Goal: Information Seeking & Learning: Check status

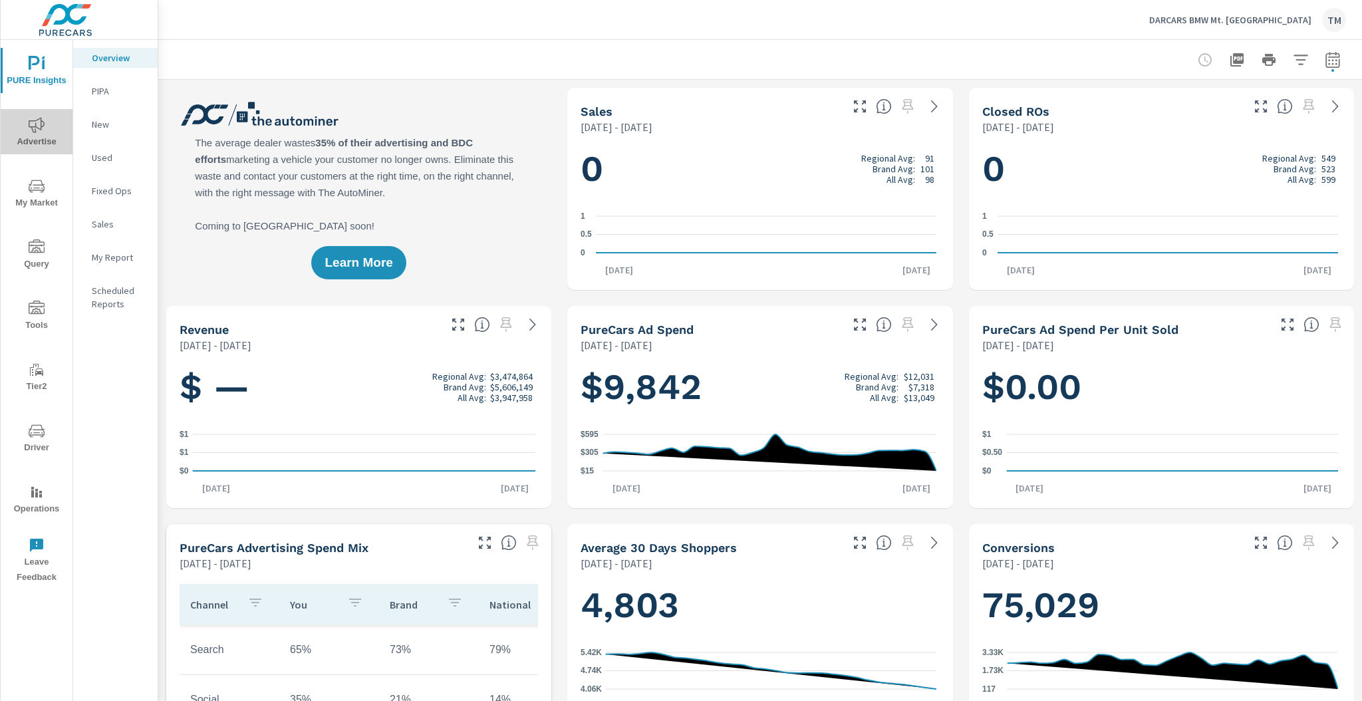
click at [29, 120] on icon "nav menu" at bounding box center [37, 124] width 16 height 15
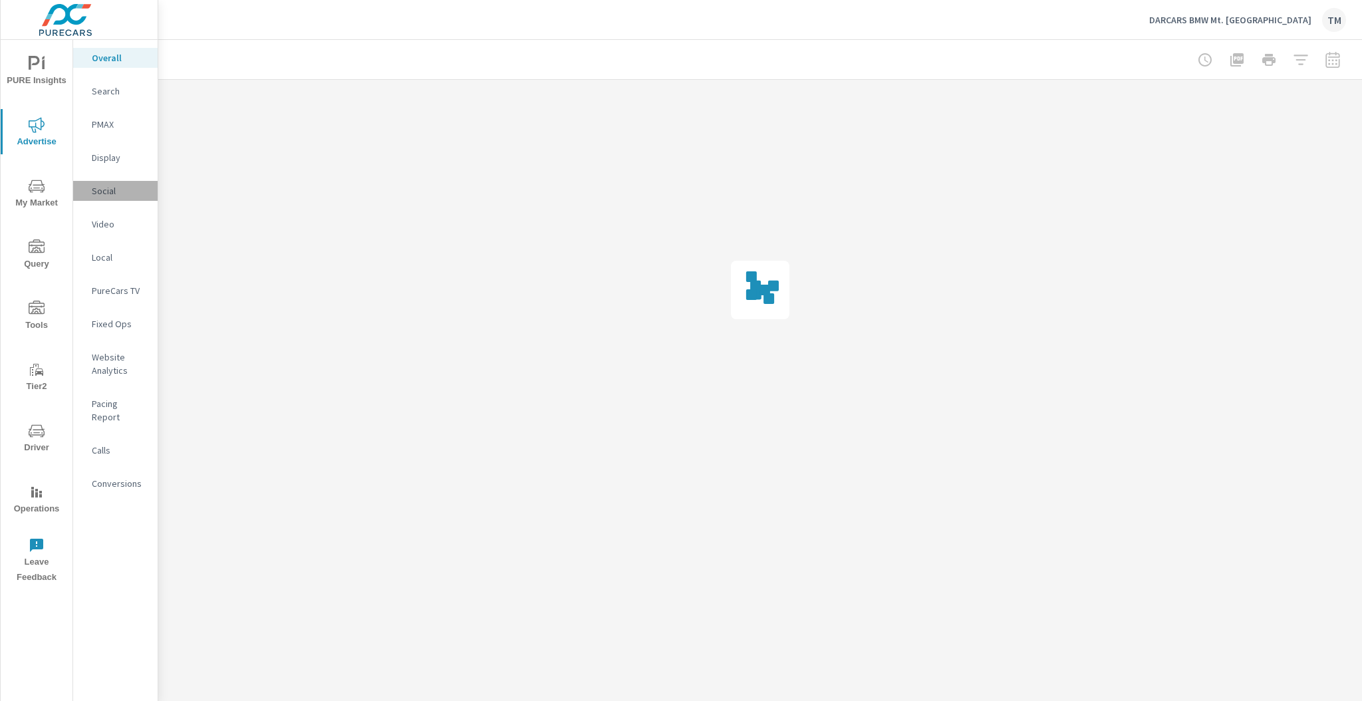
click at [115, 194] on p "Social" at bounding box center [119, 190] width 55 height 13
click at [39, 71] on icon "nav menu" at bounding box center [37, 64] width 16 height 16
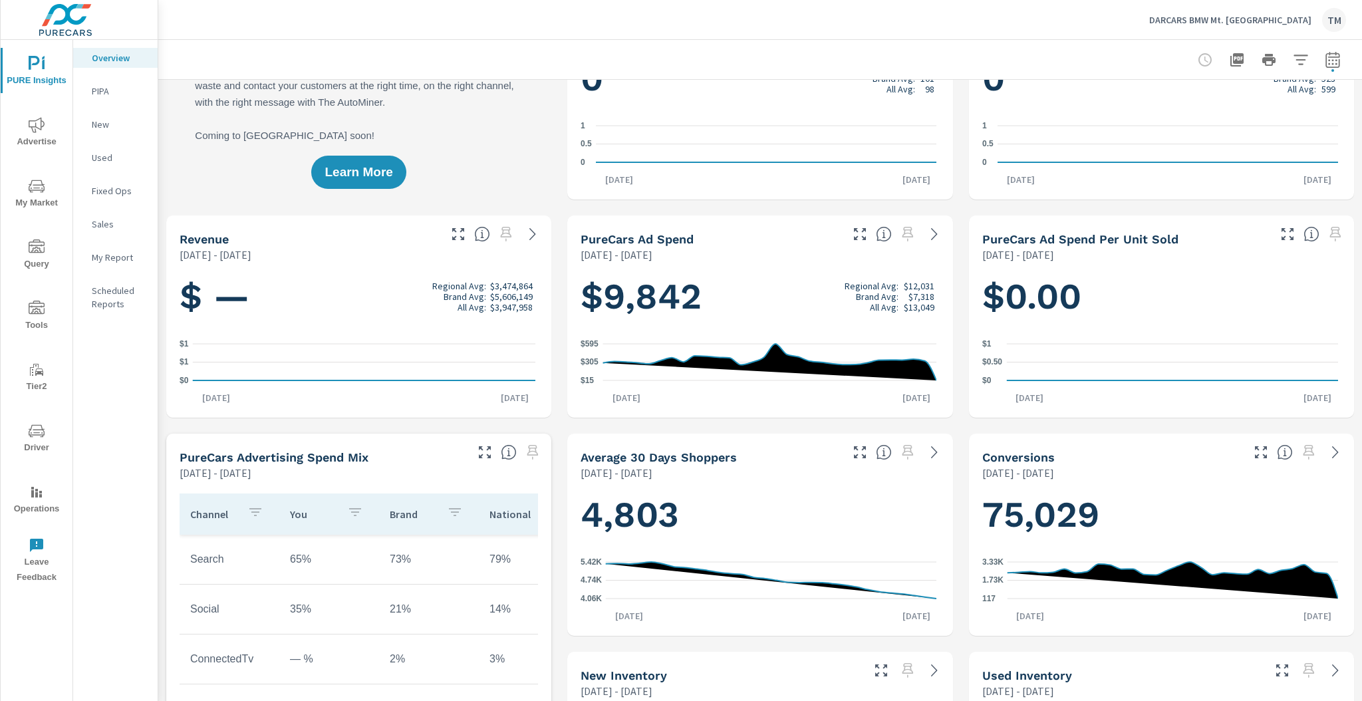
scroll to position [106, 0]
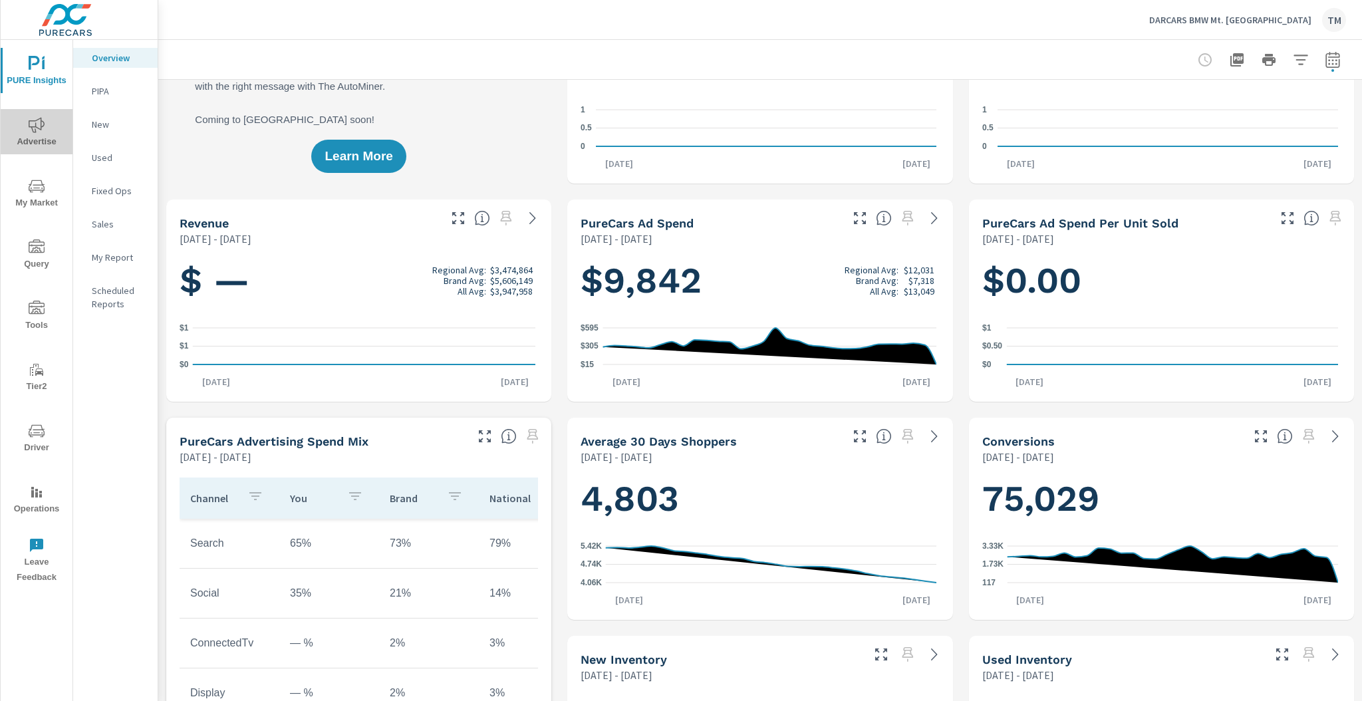
click at [43, 128] on icon "nav menu" at bounding box center [37, 125] width 16 height 16
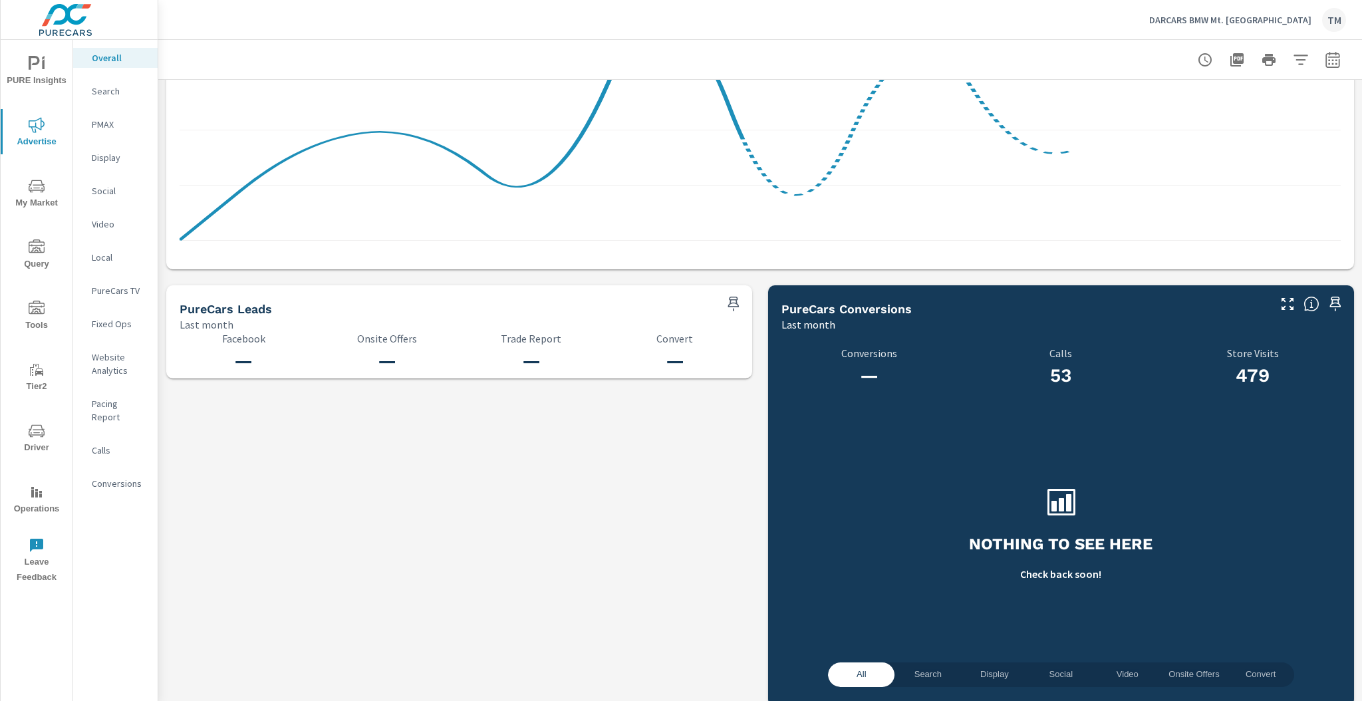
scroll to position [1233, 0]
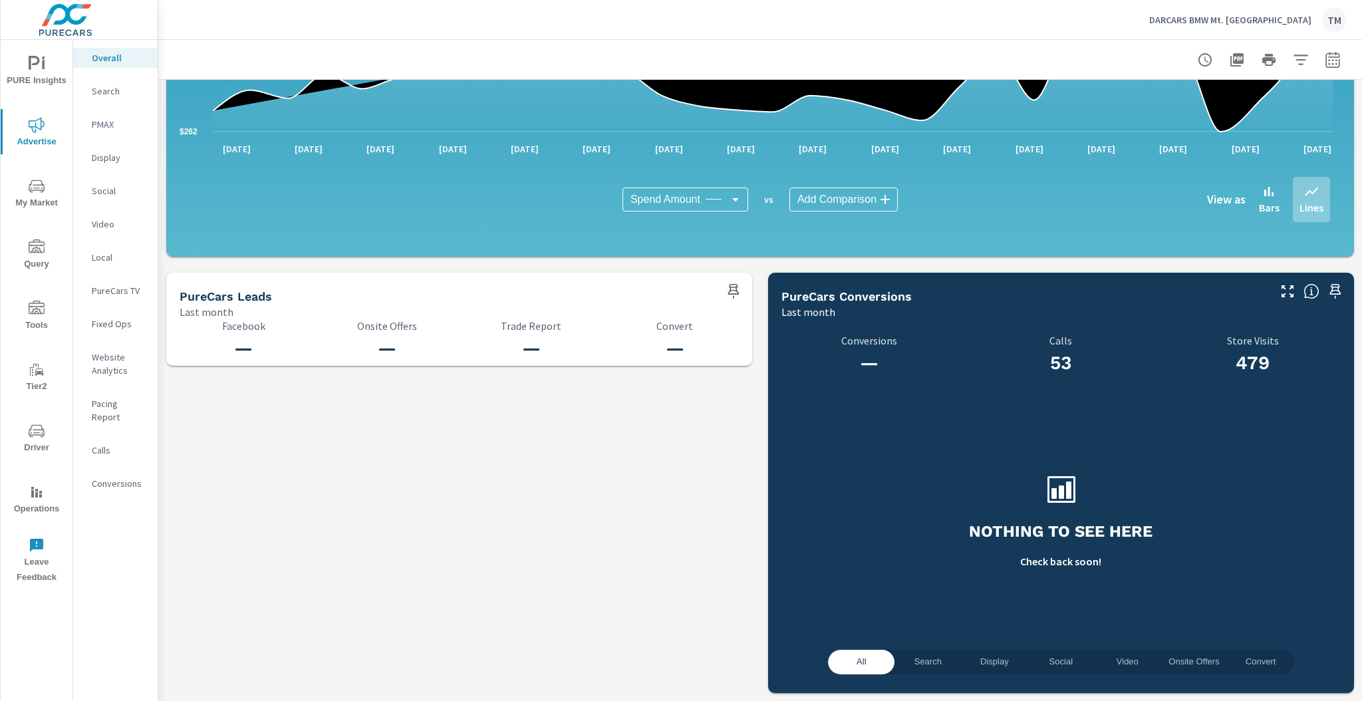
click at [120, 90] on p "Search" at bounding box center [119, 90] width 55 height 13
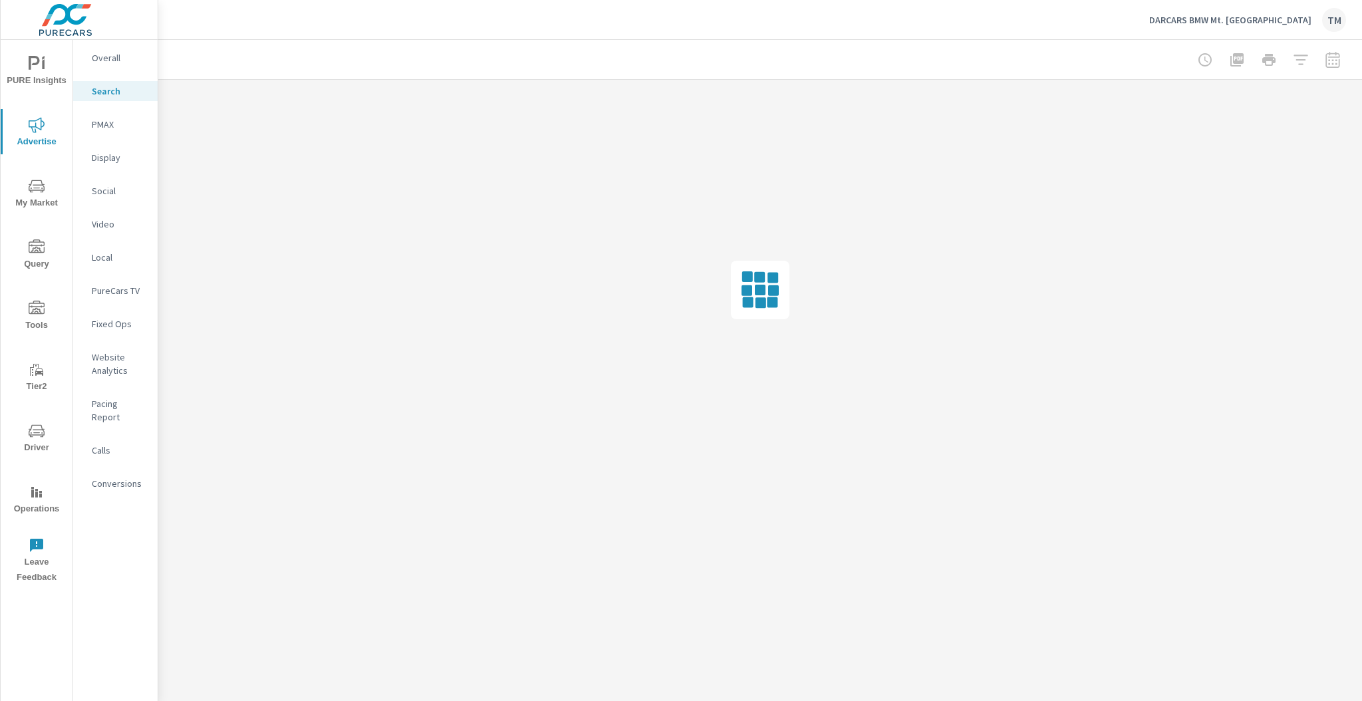
click at [116, 187] on p "Social" at bounding box center [119, 190] width 55 height 13
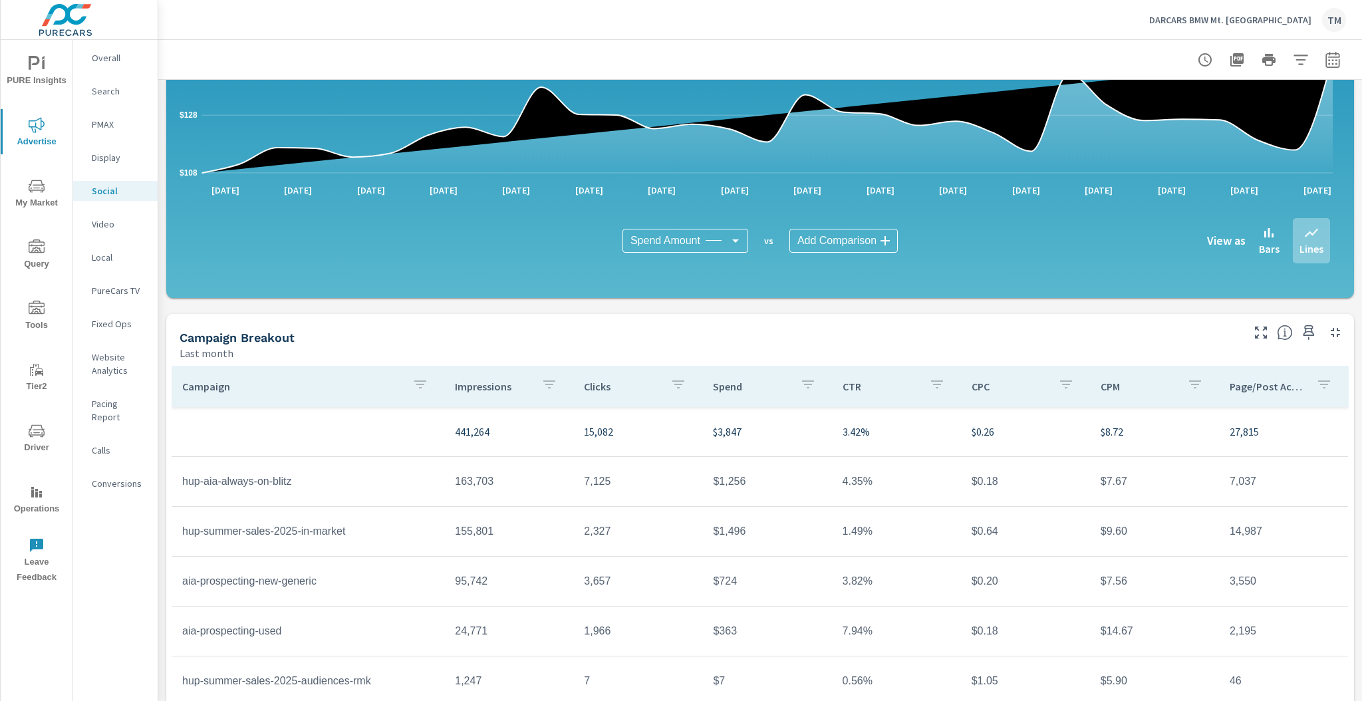
scroll to position [251, 0]
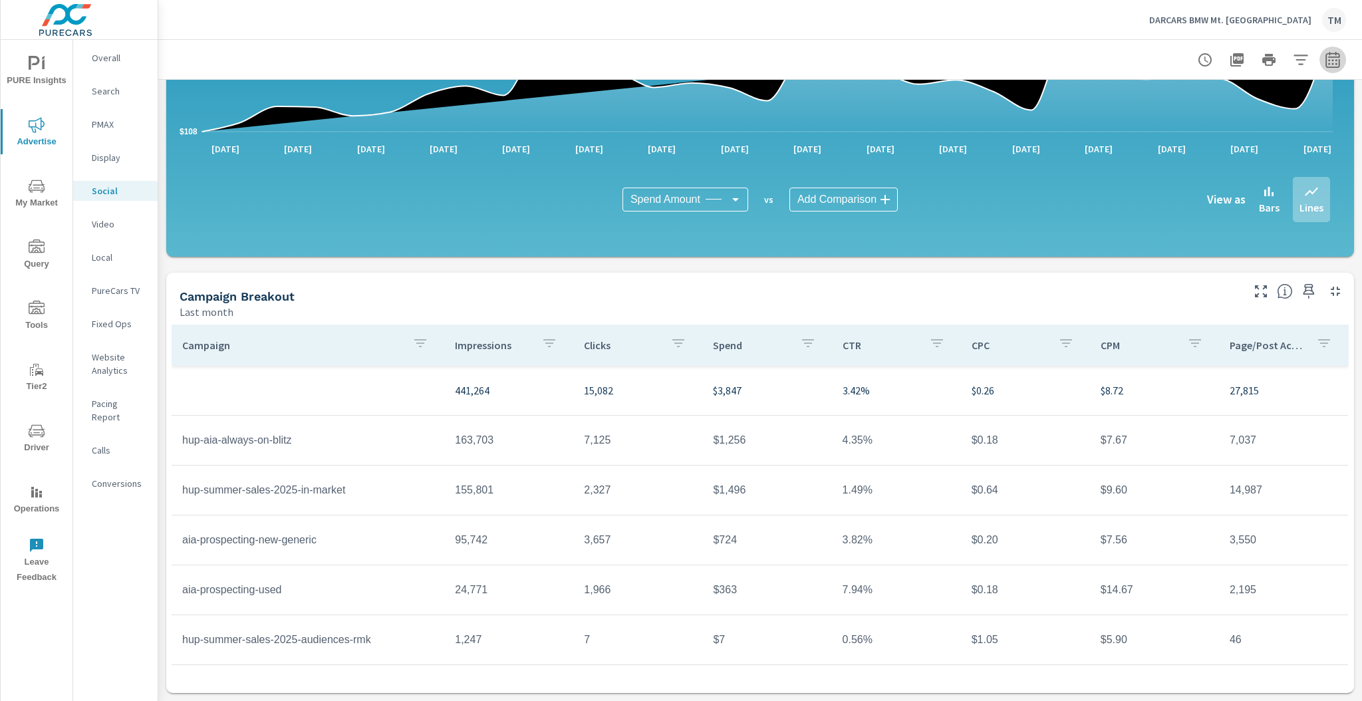
click at [1324, 61] on icon "button" at bounding box center [1332, 60] width 16 height 16
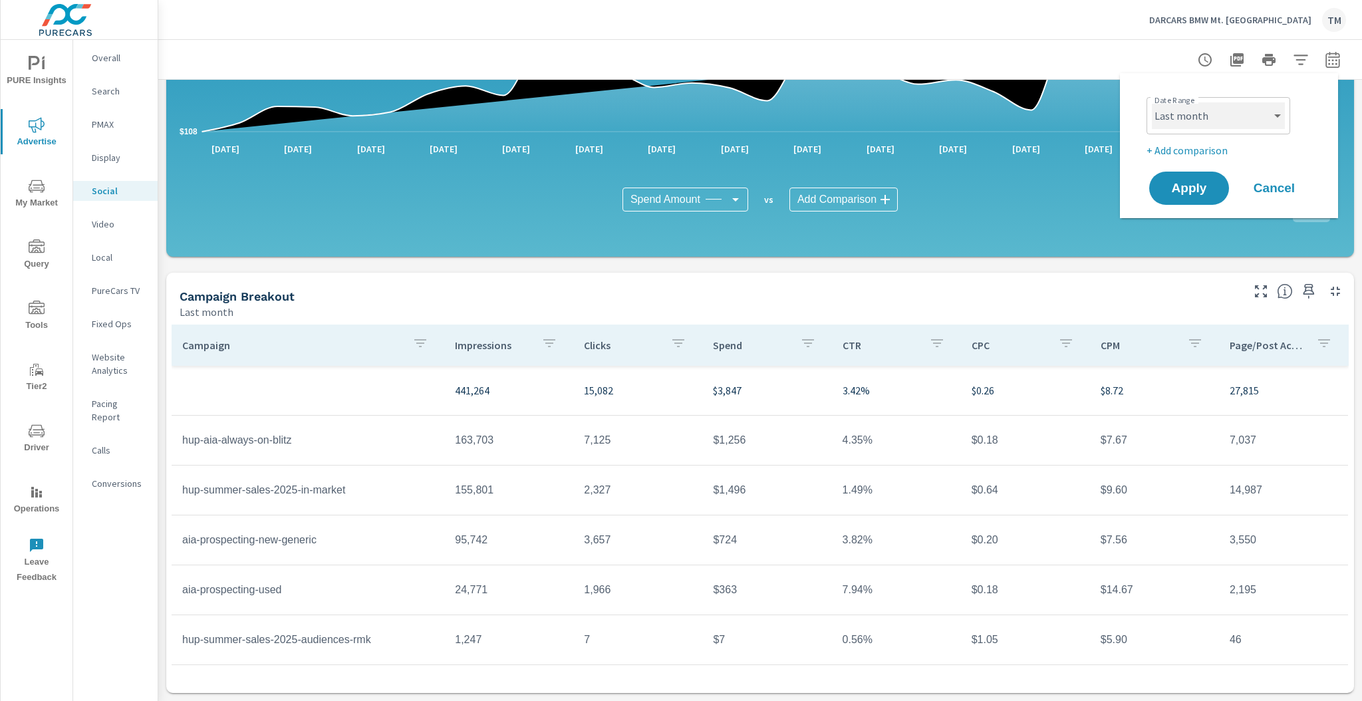
click at [1225, 118] on select "Custom Yesterday Last week Last 7 days Last 14 days Last 30 days Last 45 days L…" at bounding box center [1217, 115] width 133 height 27
click at [1151, 102] on select "Custom Yesterday Last week Last 7 days Last 14 days Last 30 days Last 45 days L…" at bounding box center [1217, 115] width 133 height 27
select select "Month to date"
click at [1171, 193] on button "Apply" at bounding box center [1188, 188] width 82 height 35
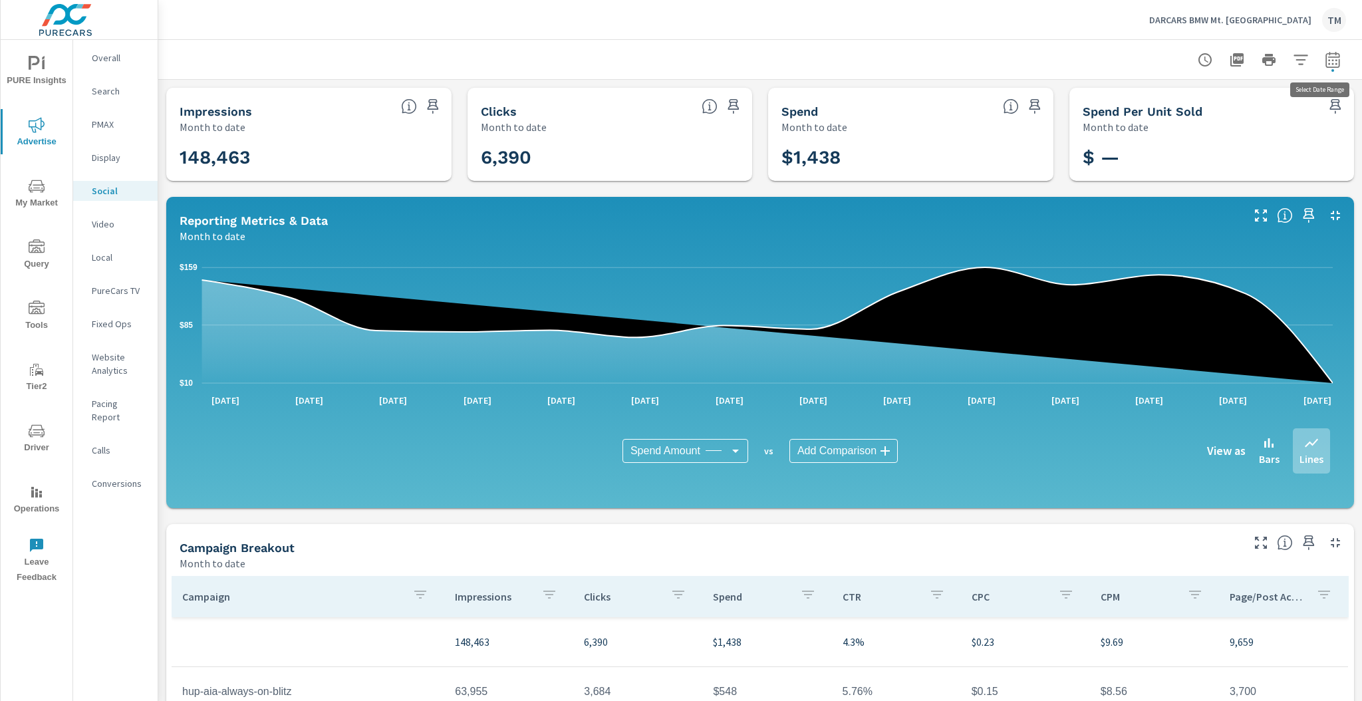
click at [1327, 68] on button "button" at bounding box center [1332, 60] width 27 height 27
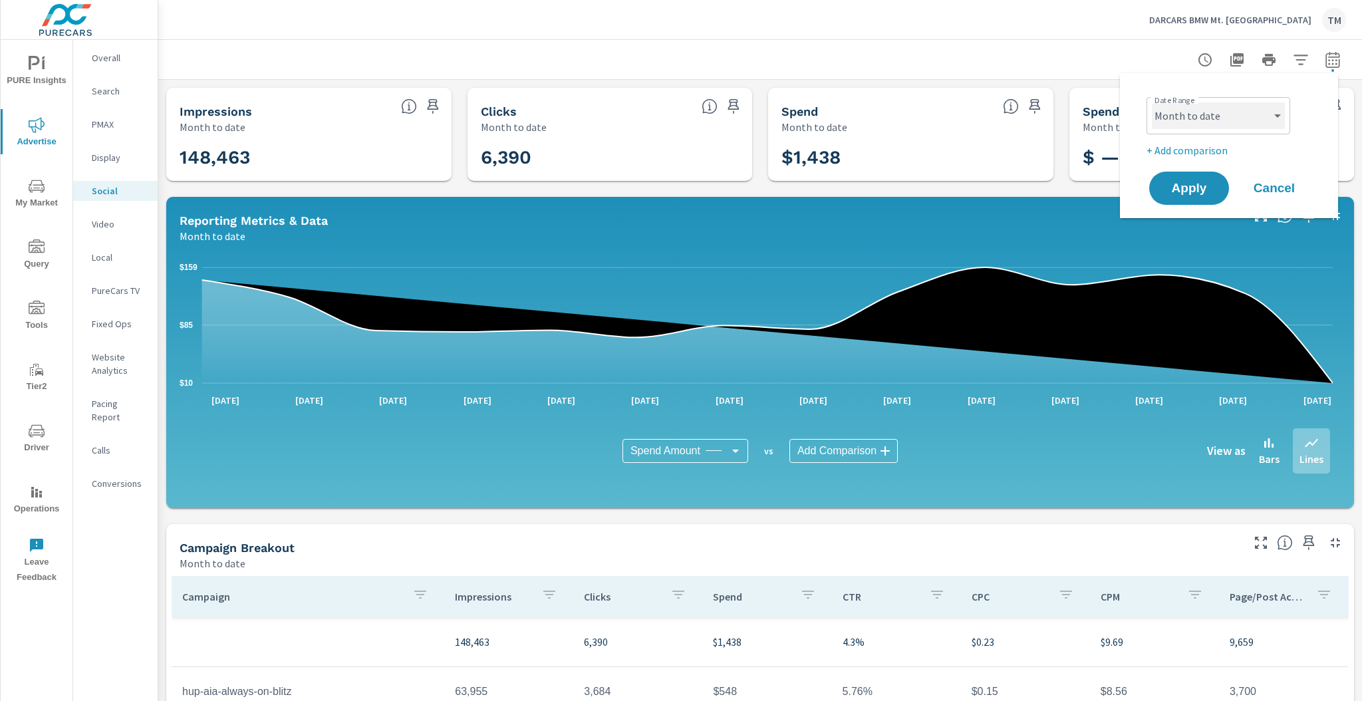
click at [1242, 116] on select "Custom Yesterday Last week Last 7 days Last 14 days Last 30 days Last 45 days L…" at bounding box center [1217, 115] width 133 height 27
click at [1151, 102] on select "Custom Yesterday Last week Last 7 days Last 14 days Last 30 days Last 45 days L…" at bounding box center [1217, 115] width 133 height 27
select select "Last month"
click at [1197, 154] on p "+ Add comparison" at bounding box center [1231, 150] width 170 height 16
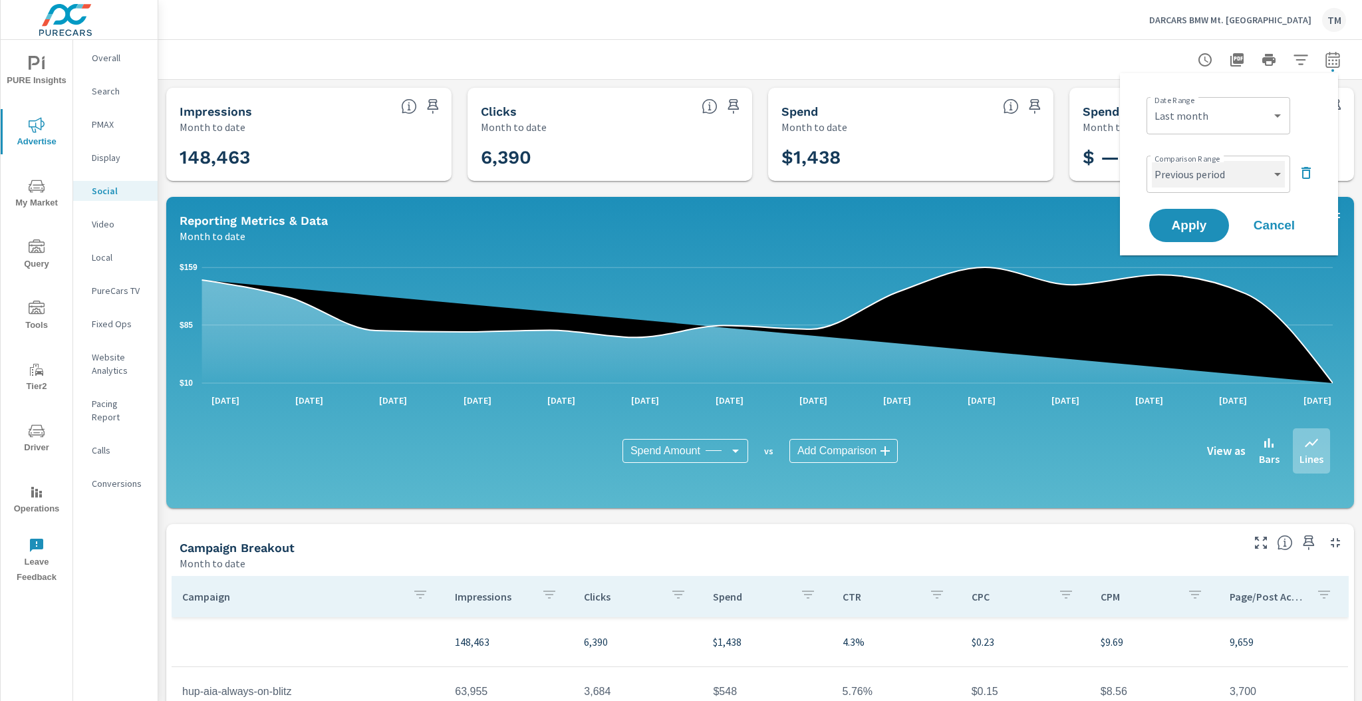
click at [1205, 182] on select "Custom Previous period Previous month Previous year" at bounding box center [1217, 174] width 133 height 27
click at [1151, 161] on select "Custom Previous period Previous month Previous year" at bounding box center [1217, 174] width 133 height 27
select select "Previous month"
click at [1193, 212] on button "Apply" at bounding box center [1188, 225] width 82 height 35
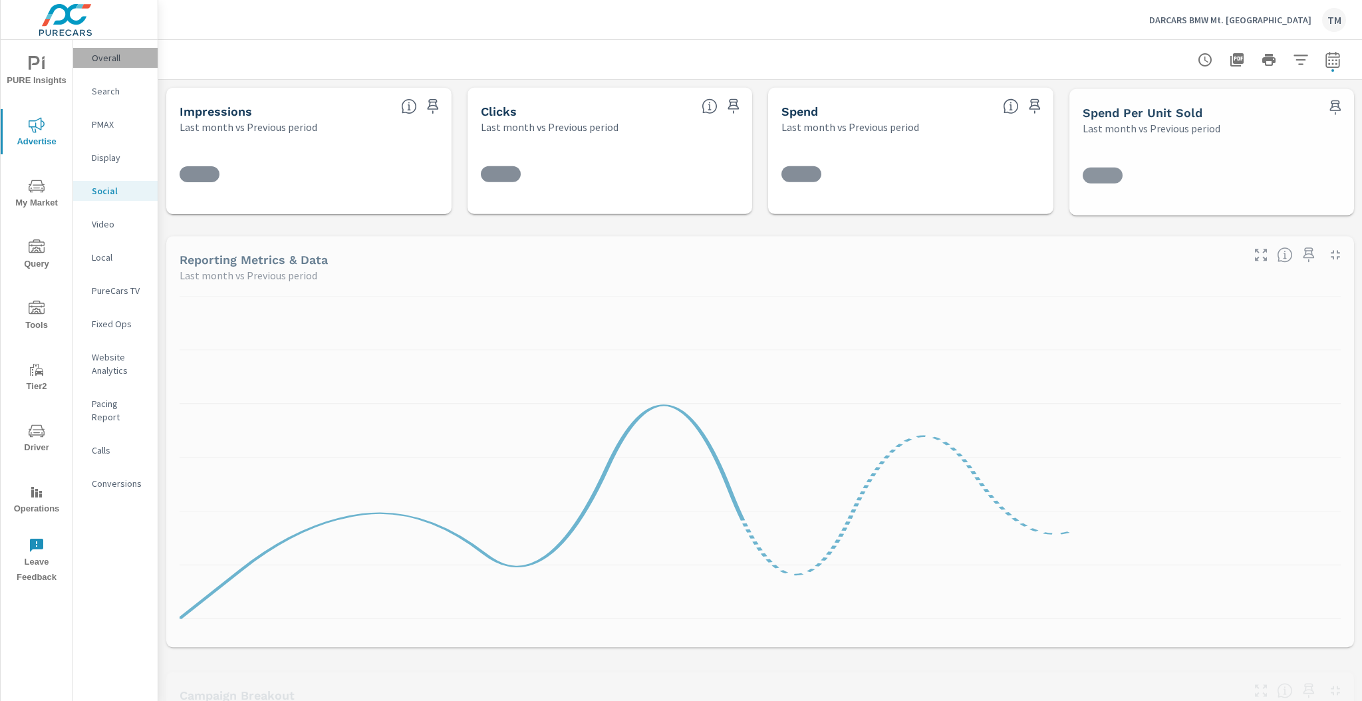
click at [121, 62] on p "Overall" at bounding box center [119, 57] width 55 height 13
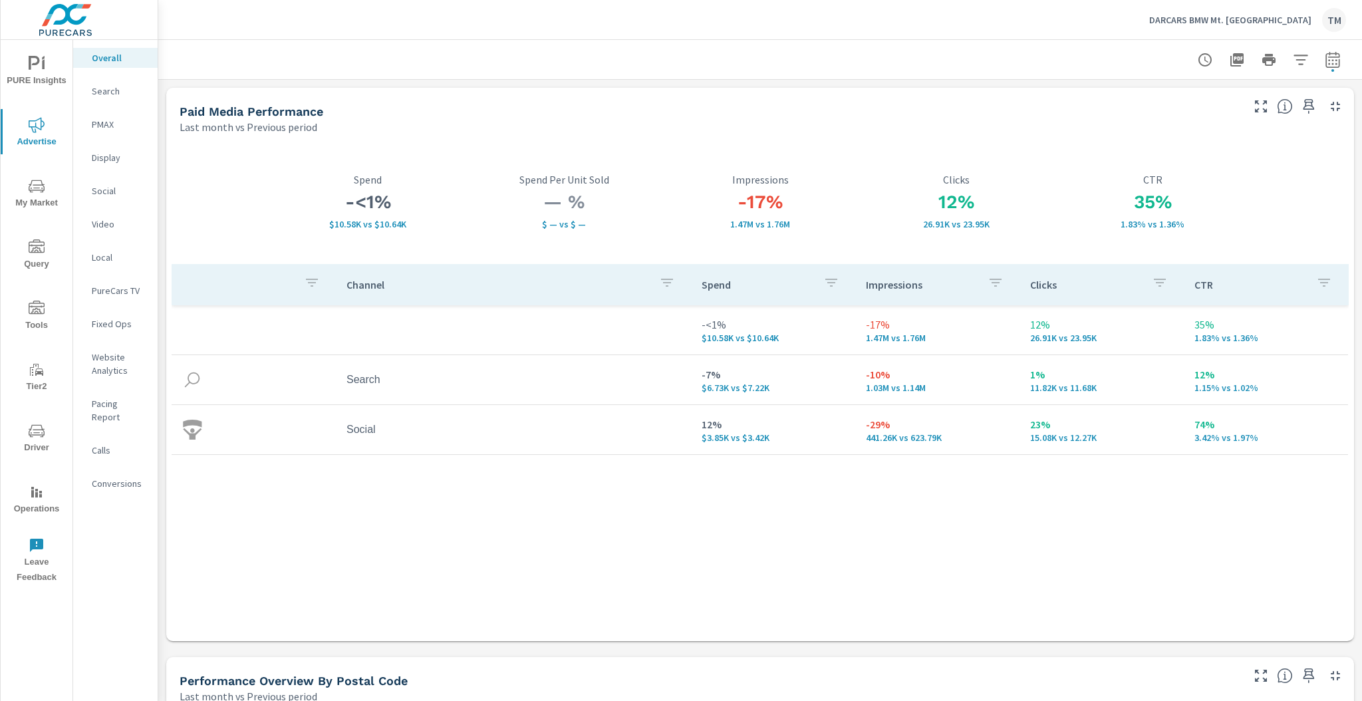
drag, startPoint x: 675, startPoint y: 514, endPoint x: 683, endPoint y: 500, distance: 16.1
click at [675, 509] on div "Channel Spend Impressions Clicks CTR -<1% $10.58K vs $10.64K -17% 1.47M vs 1.76…" at bounding box center [760, 440] width 1177 height 352
click at [1332, 64] on button "button" at bounding box center [1332, 60] width 27 height 27
select select "Last month"
click at [1249, 157] on div "Custom Previous period Previous month Previous year ​" at bounding box center [1218, 174] width 144 height 37
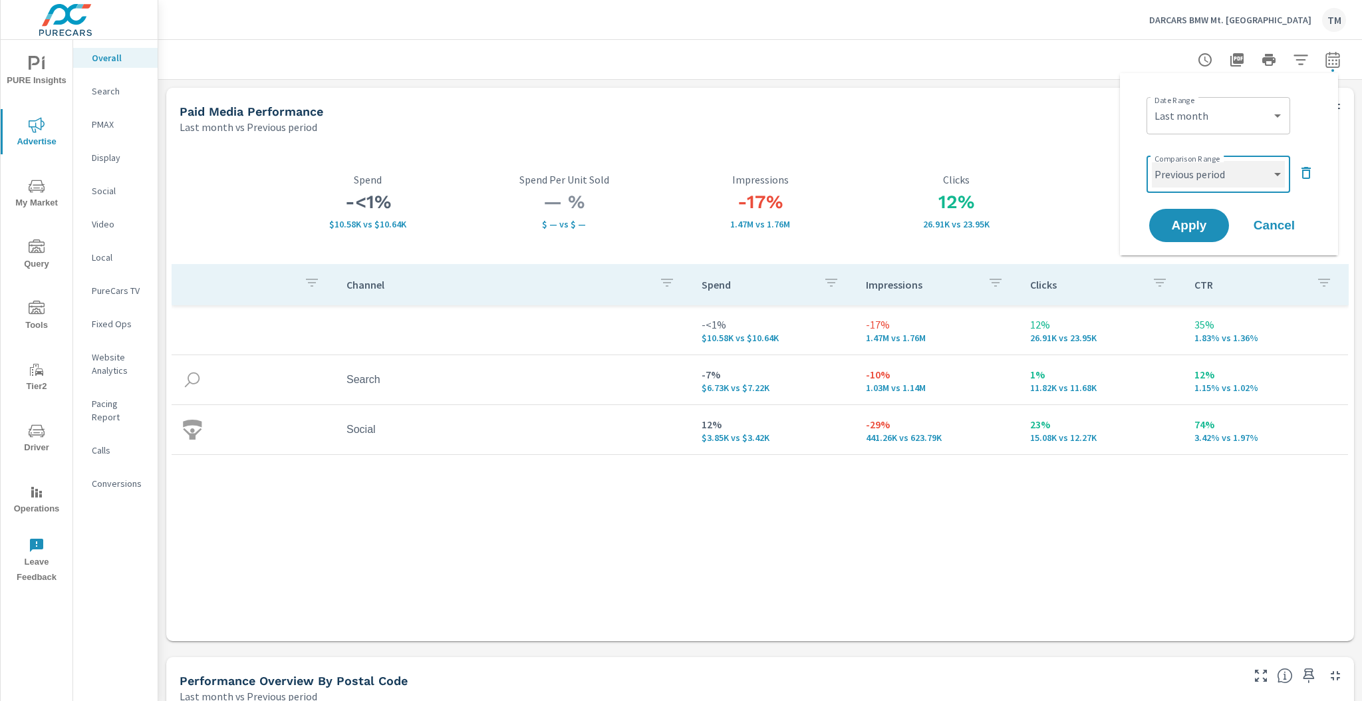
click at [1247, 173] on select "Custom Previous period Previous month Previous year" at bounding box center [1217, 174] width 133 height 27
click at [1151, 161] on select "Custom Previous period Previous month Previous year" at bounding box center [1217, 174] width 133 height 27
select select "Previous year"
click at [1202, 223] on span "Apply" at bounding box center [1188, 225] width 55 height 13
